Goal: Task Accomplishment & Management: Complete application form

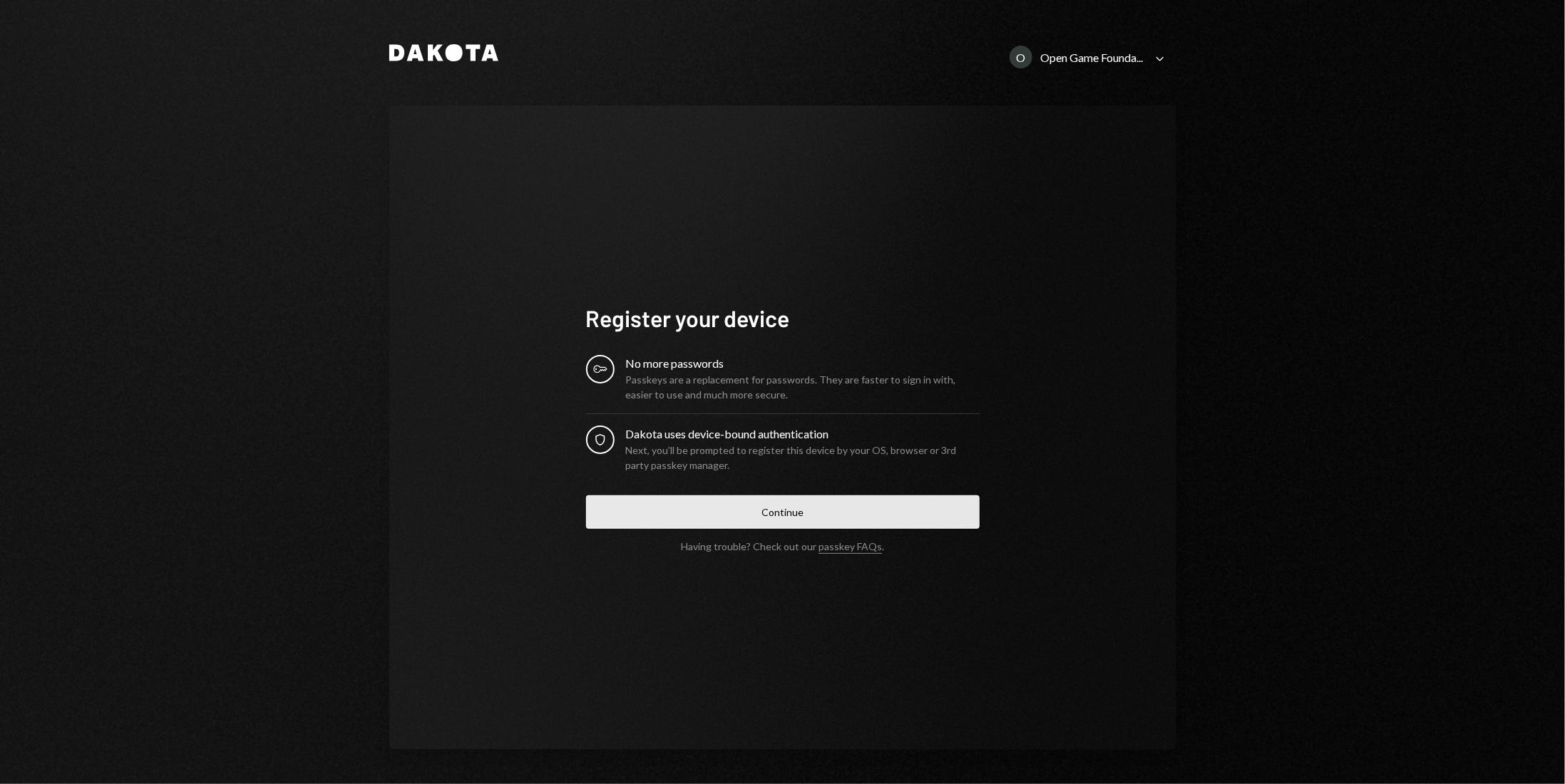
click at [779, 500] on button "Continue" at bounding box center [783, 511] width 394 height 34
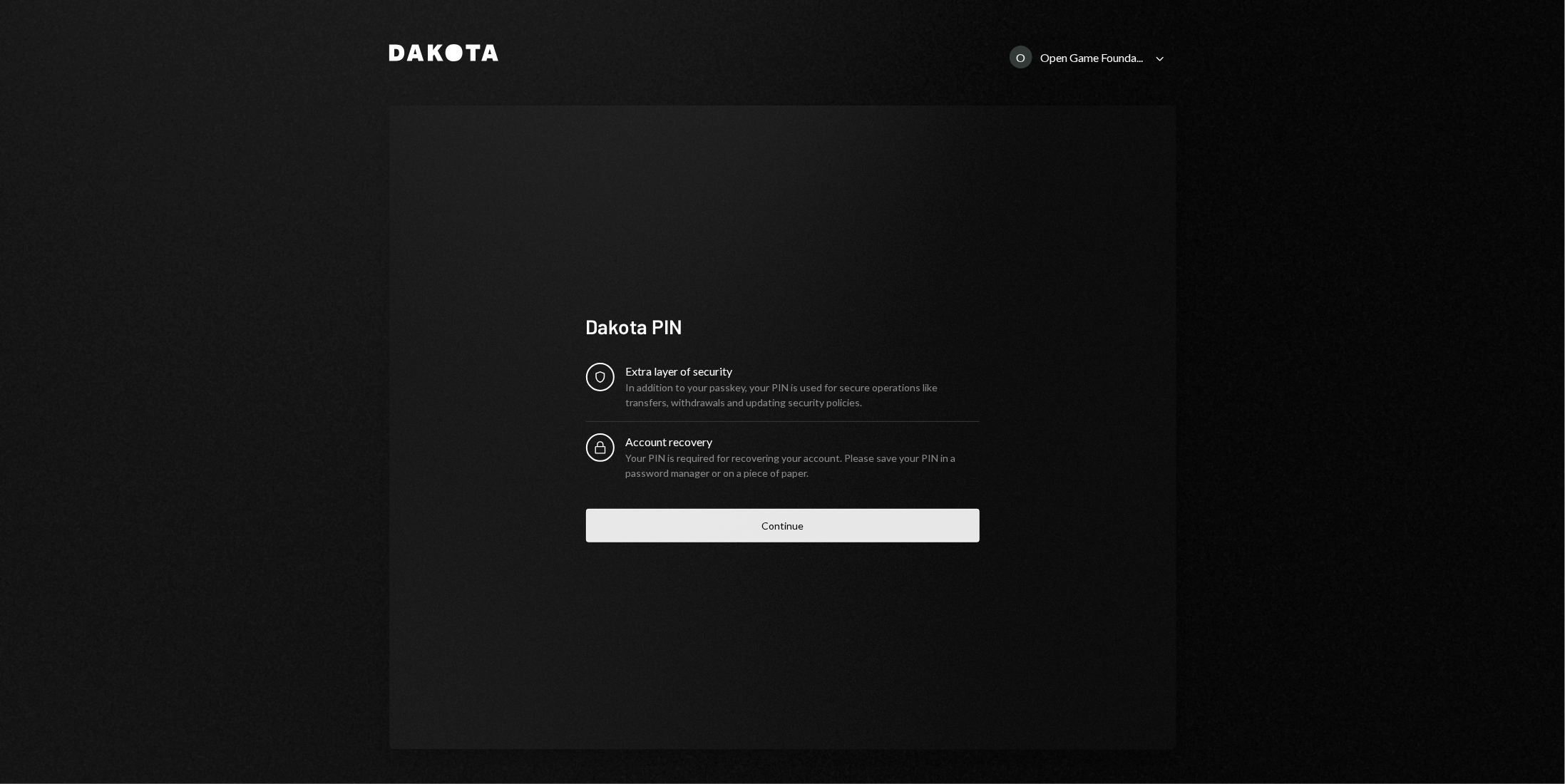
click at [824, 536] on button "Continue" at bounding box center [783, 525] width 394 height 34
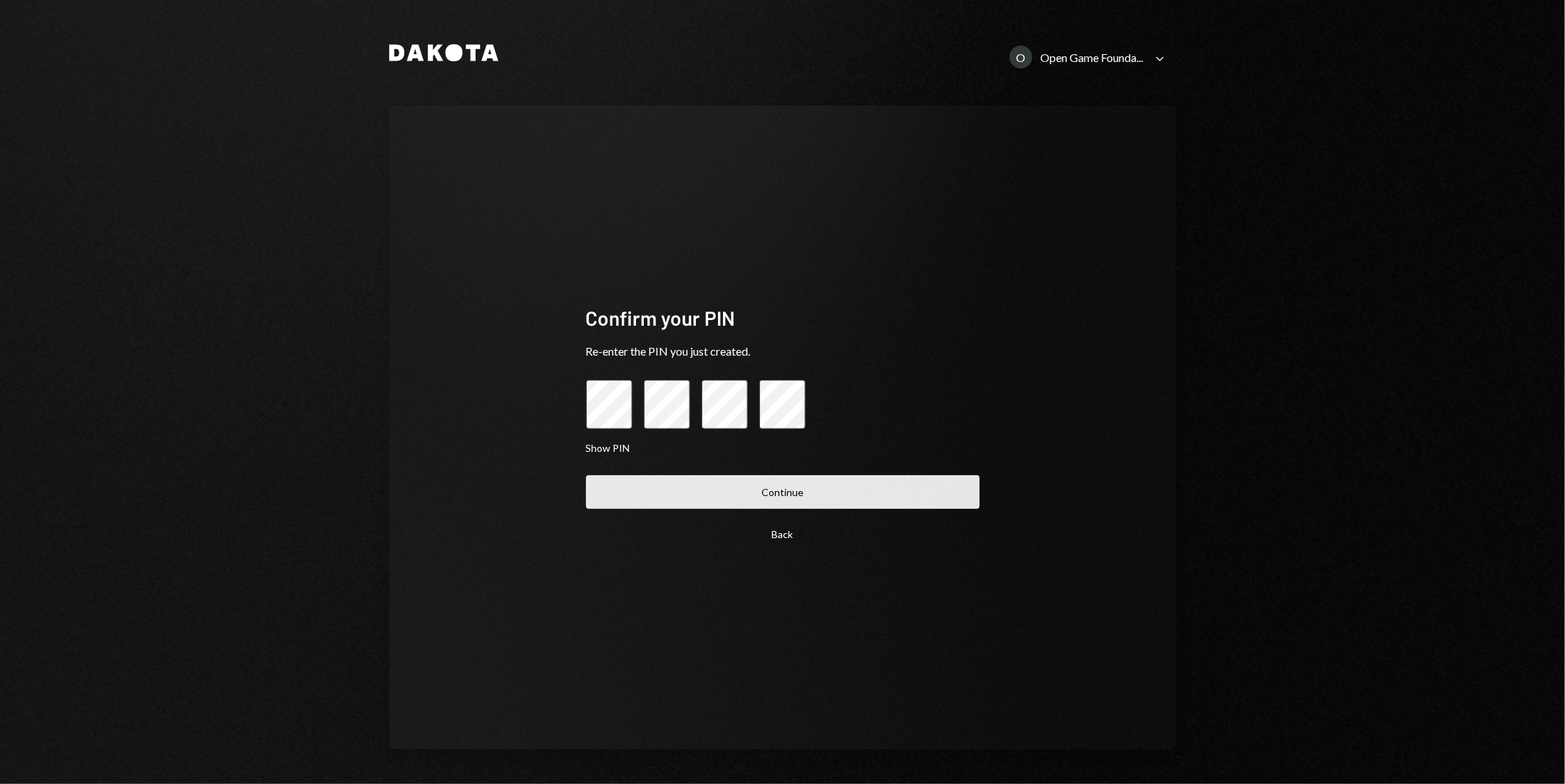
click at [836, 492] on button "Continue" at bounding box center [783, 492] width 394 height 34
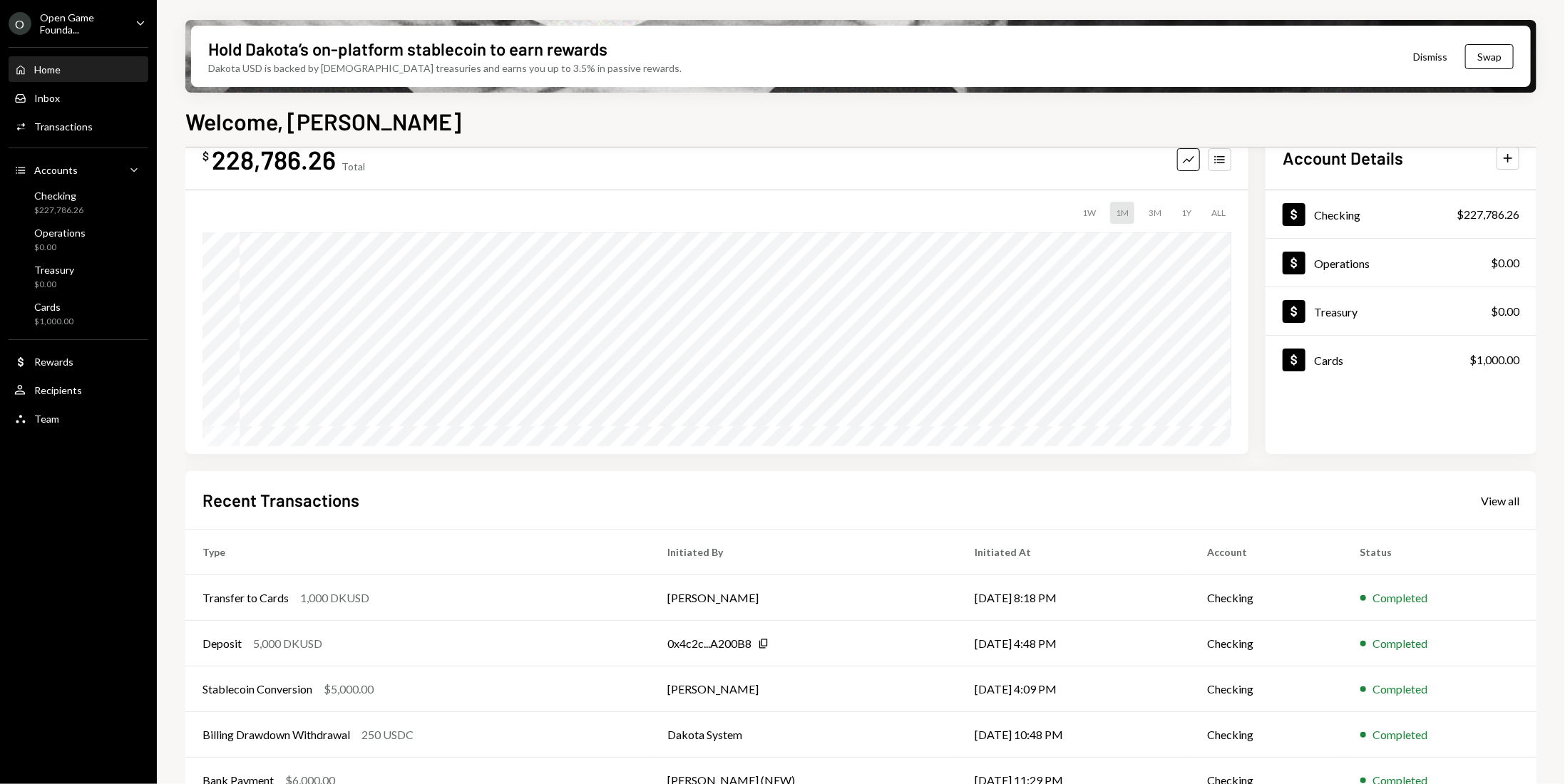
scroll to position [75, 0]
